Goal: Communication & Community: Answer question/provide support

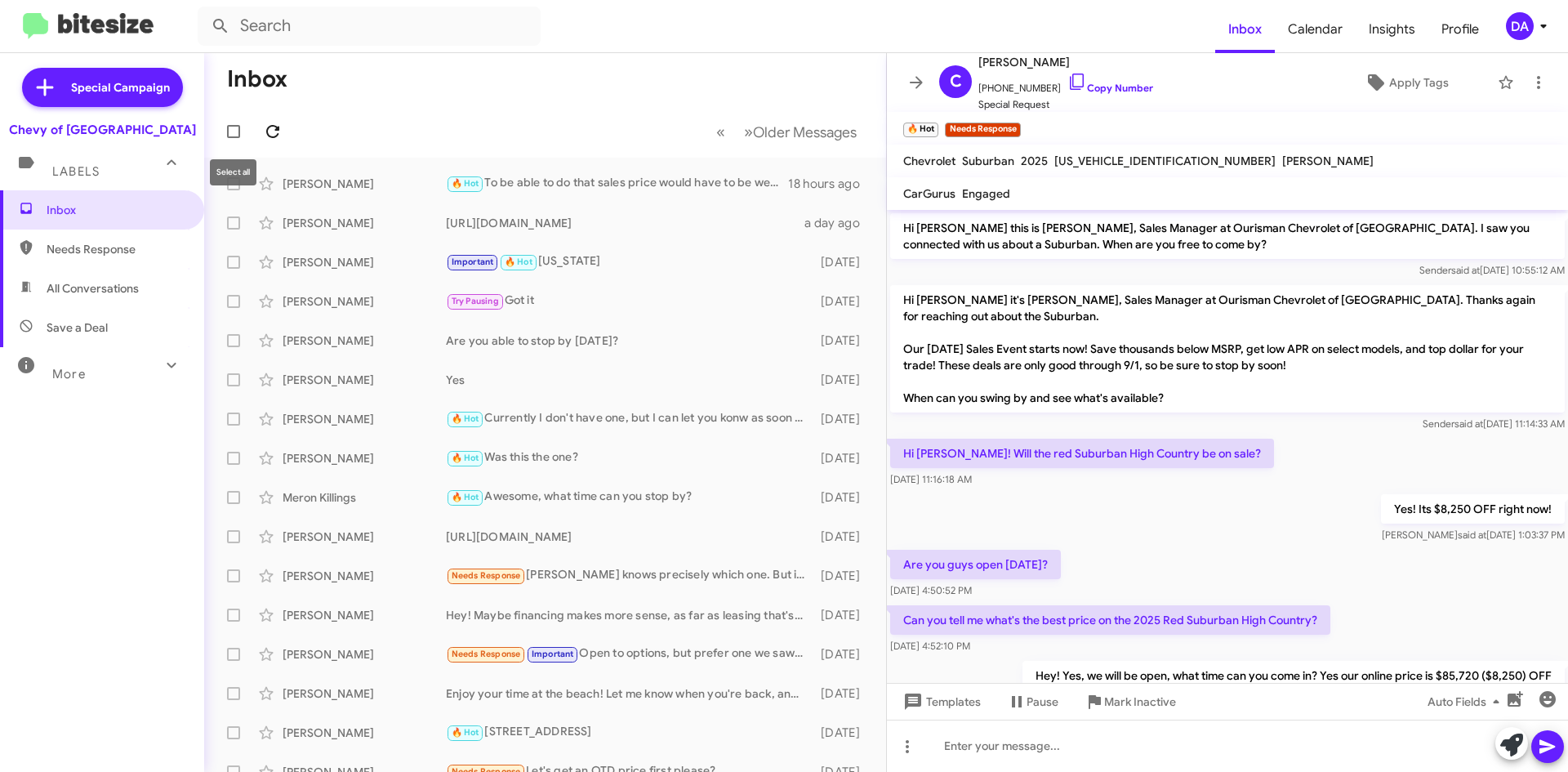
scroll to position [422, 0]
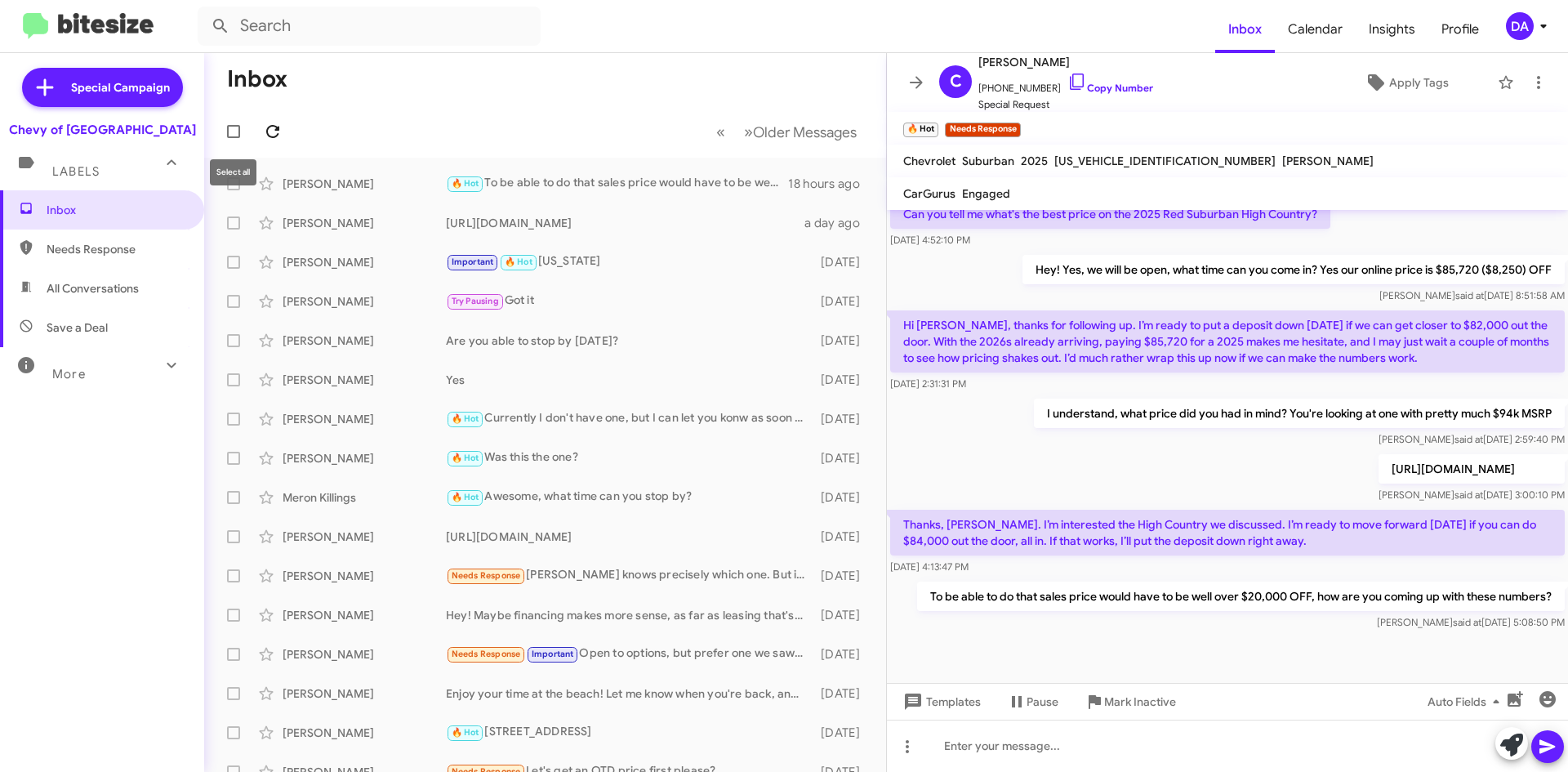
click at [285, 135] on span at bounding box center [273, 132] width 33 height 19
click at [281, 127] on icon at bounding box center [273, 132] width 19 height 19
click at [495, 127] on mat-toolbar-row "« Previous » Next Older Messages" at bounding box center [545, 131] width 682 height 52
click at [156, 500] on div "Inbox Needs Response All Conversations Save a Deal More Important 🔥 Hot Appoint…" at bounding box center [102, 421] width 204 height 463
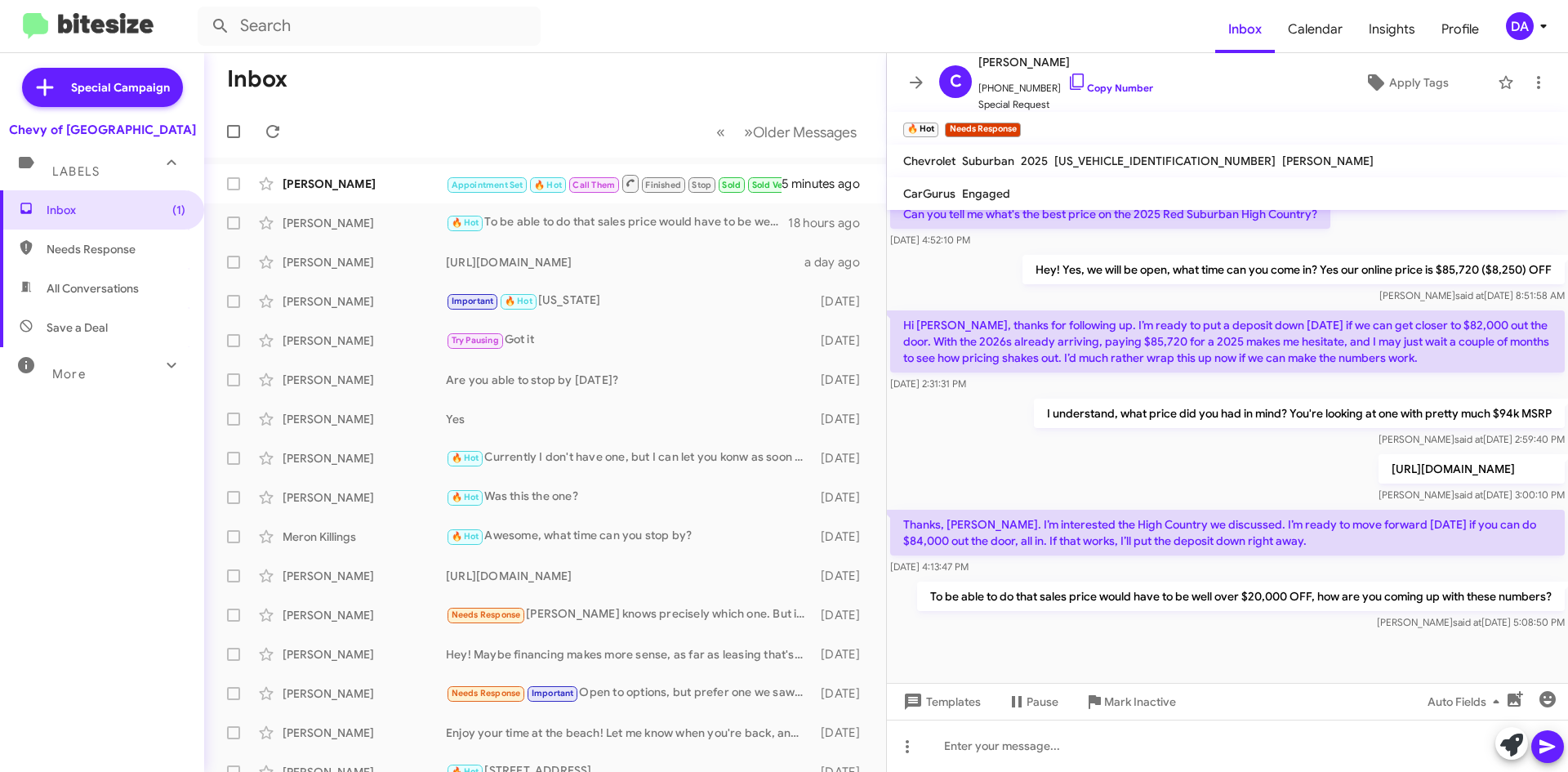
click at [143, 455] on div "Inbox (1) Needs Response All Conversations Save a Deal More Important 🔥 Hot App…" at bounding box center [102, 421] width 204 height 463
click at [281, 140] on icon at bounding box center [273, 132] width 19 height 19
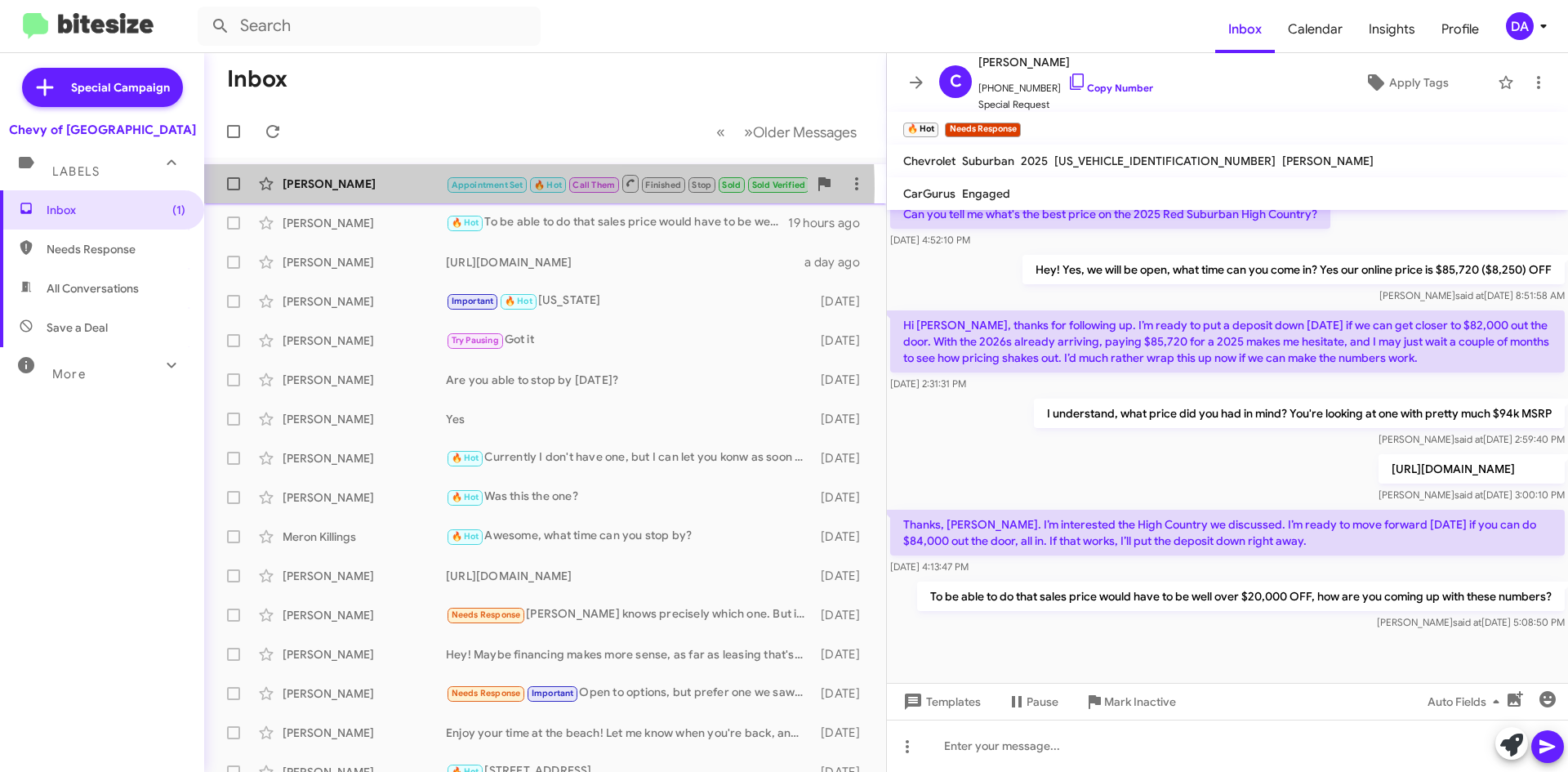
click at [437, 189] on div "[PERSON_NAME]" at bounding box center [364, 183] width 164 height 16
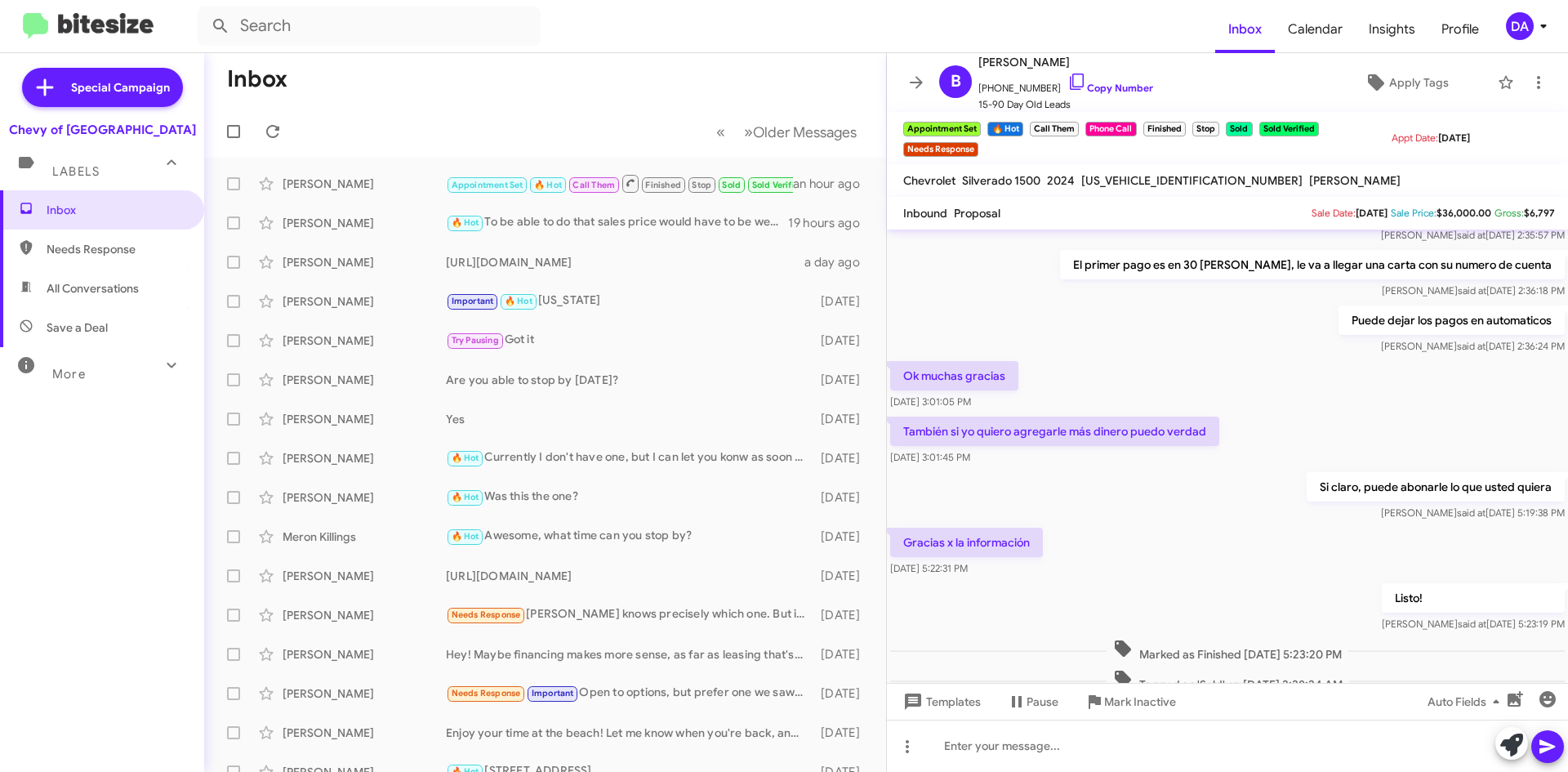
scroll to position [1897, 0]
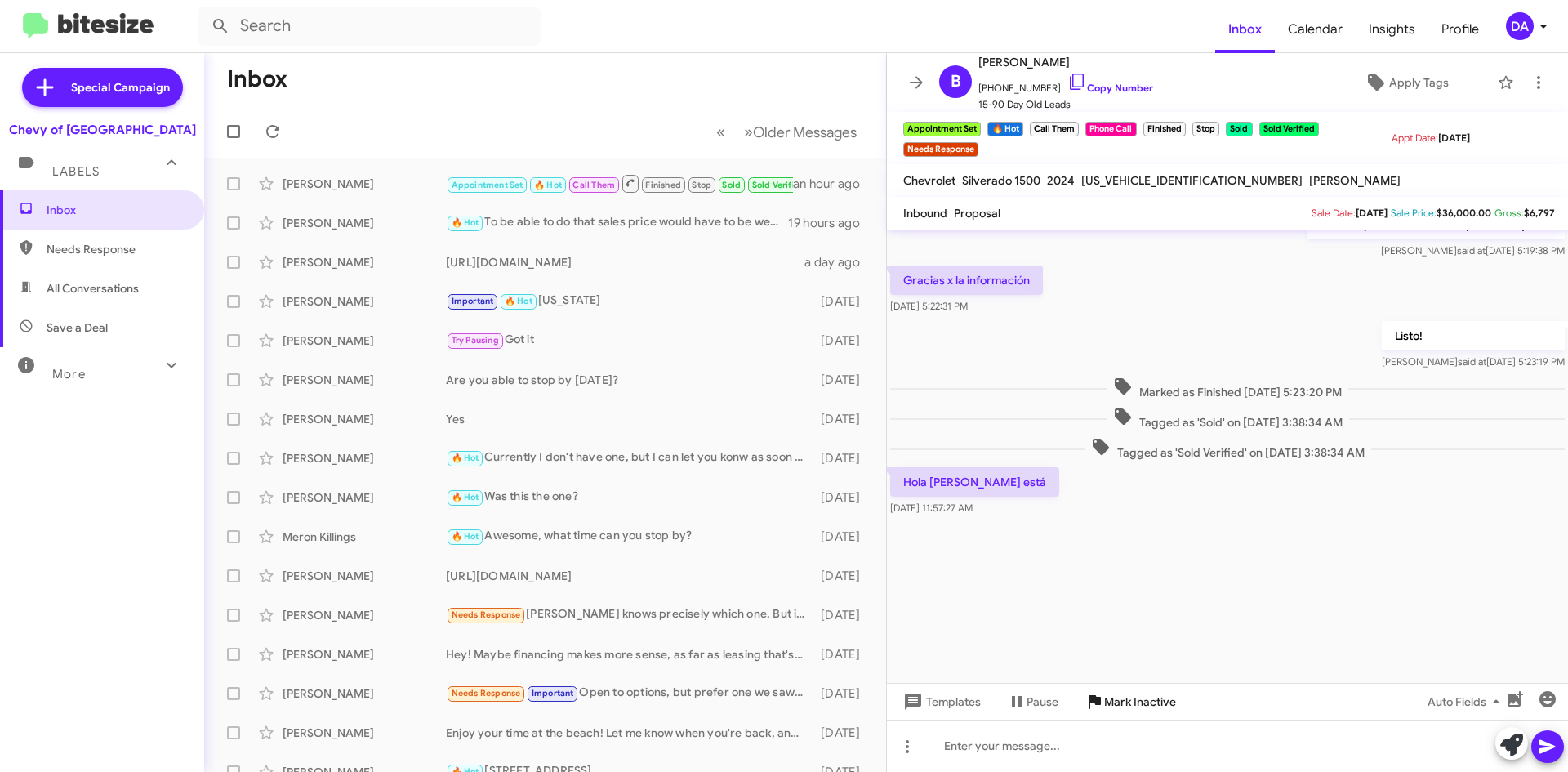
click at [1142, 706] on span "Mark Inactive" at bounding box center [1140, 701] width 72 height 29
